Goal: Navigation & Orientation: Find specific page/section

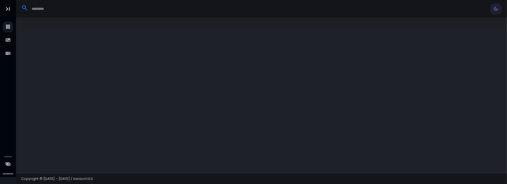
select select "**"
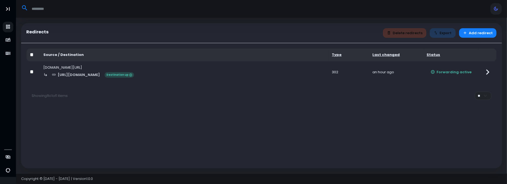
click at [80, 65] on div "[DOMAIN_NAME][URL]" at bounding box center [185, 67] width 282 height 5
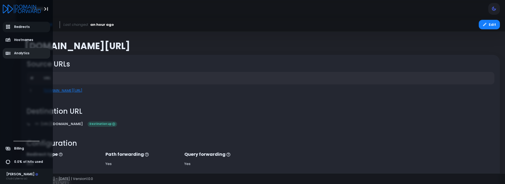
click at [11, 53] on span "Analytics" at bounding box center [17, 53] width 24 height 5
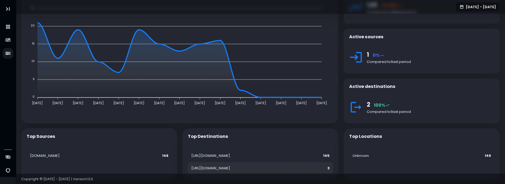
scroll to position [69, 0]
